Goal: Use online tool/utility: Utilize a website feature to perform a specific function

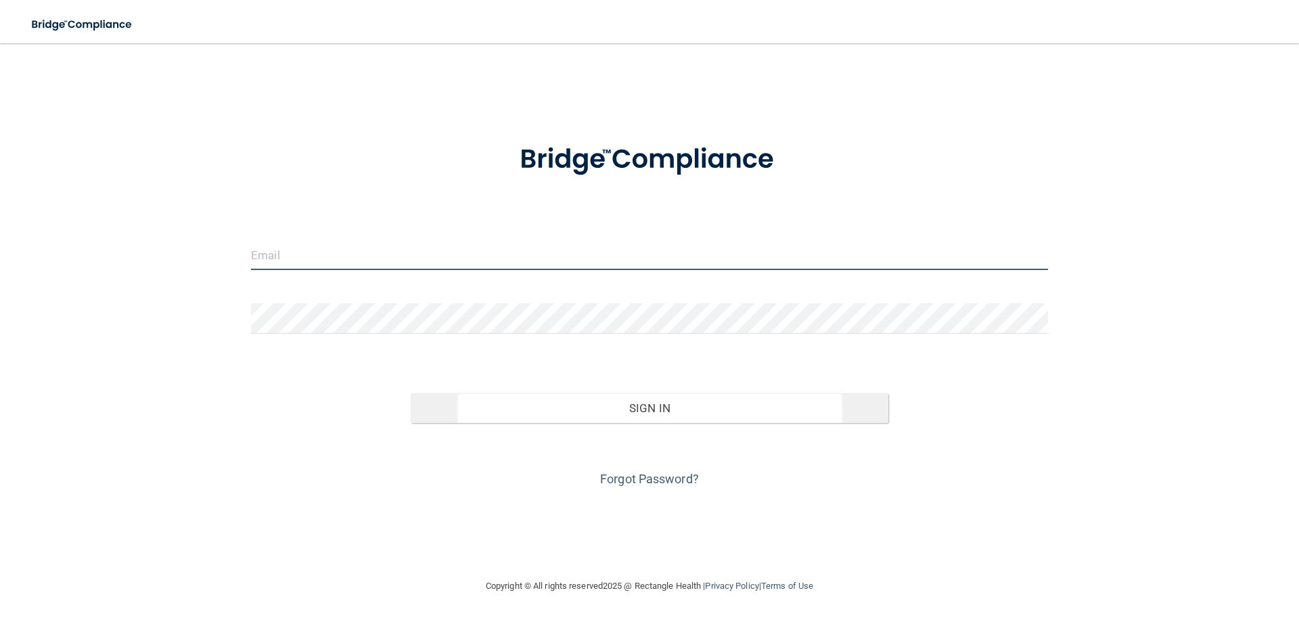
type input "[EMAIL_ADDRESS][DOMAIN_NAME]"
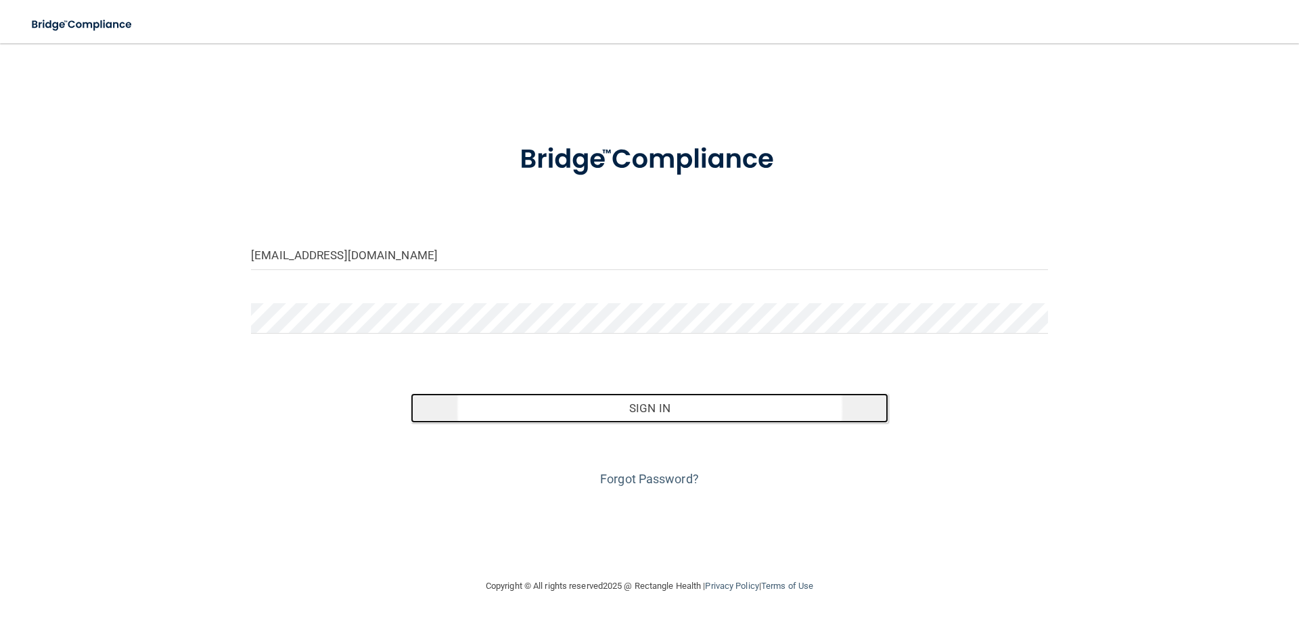
click at [633, 407] on button "Sign In" at bounding box center [650, 408] width 478 height 30
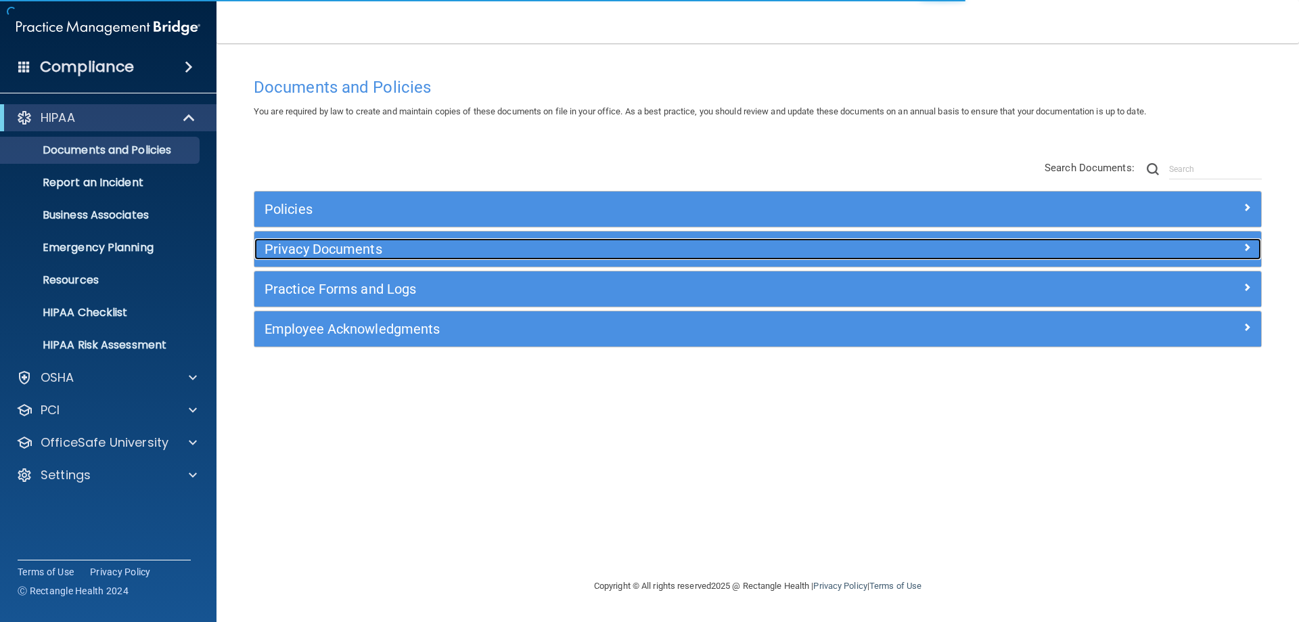
click at [292, 246] on h5 "Privacy Documents" at bounding box center [631, 248] width 735 height 15
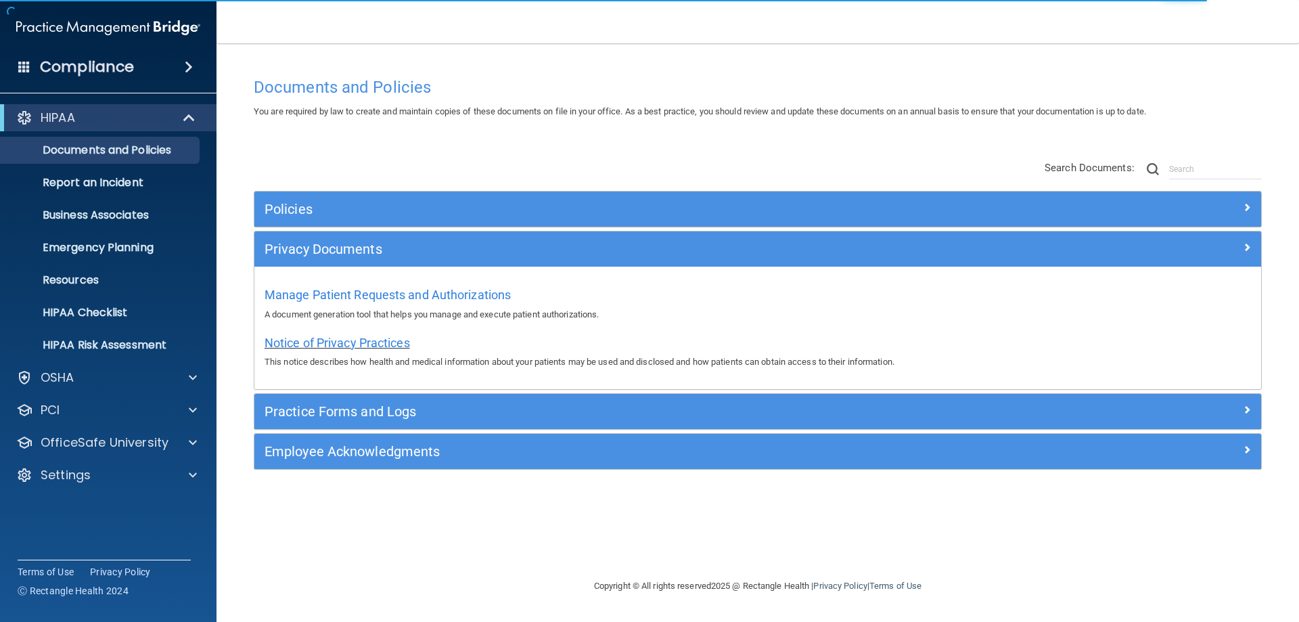
click at [300, 344] on span "Notice of Privacy Practices" at bounding box center [336, 343] width 145 height 14
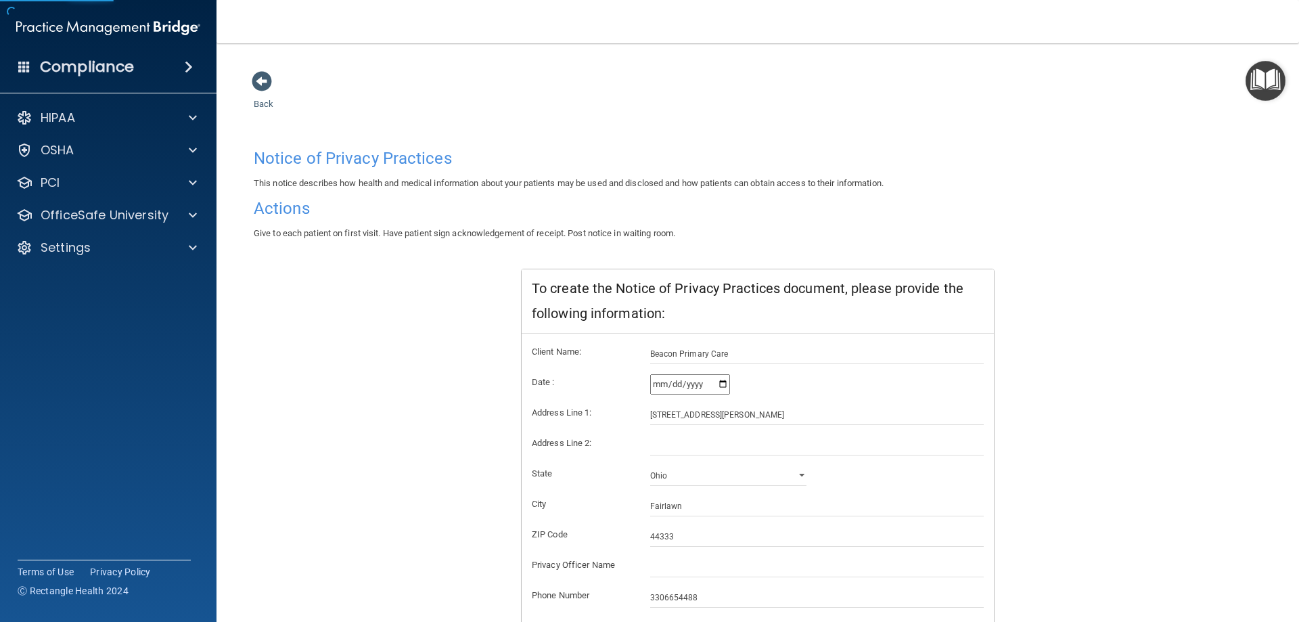
scroll to position [129, 0]
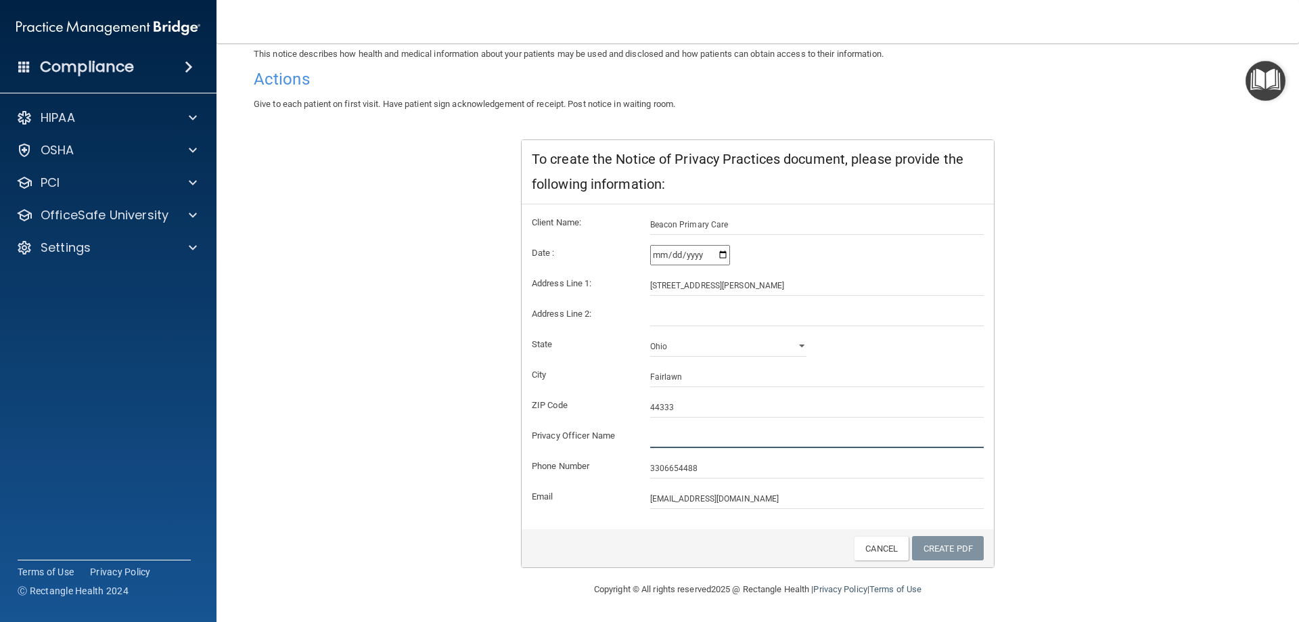
click at [691, 437] on input "text" at bounding box center [817, 438] width 334 height 20
type input "[PERSON_NAME], MD"
click at [963, 551] on link "Create PDF" at bounding box center [948, 548] width 72 height 25
